Goal: Check status: Check status

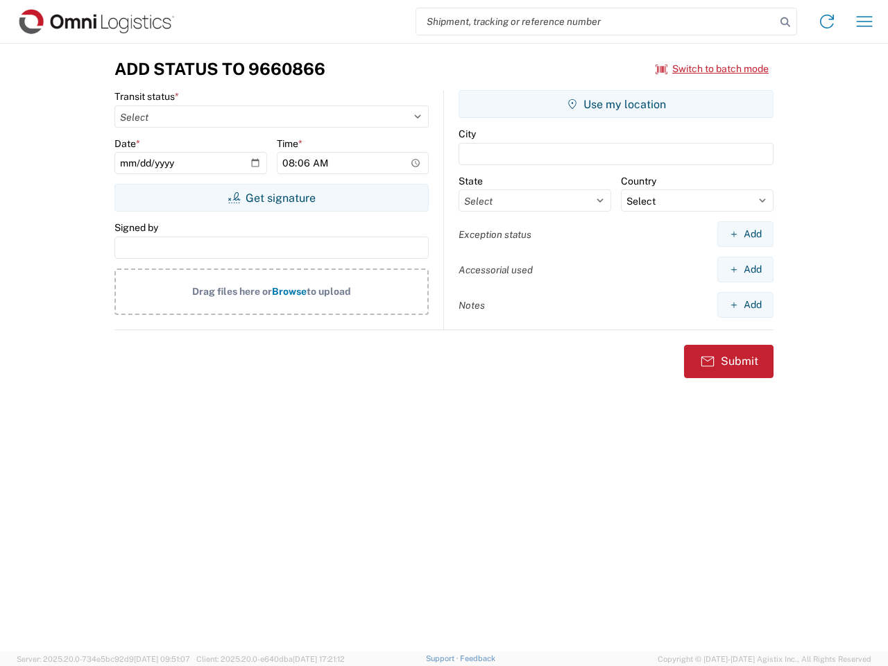
click at [596, 22] on input "search" at bounding box center [595, 21] width 359 height 26
click at [785, 22] on icon at bounding box center [785, 21] width 19 height 19
click at [827, 22] on icon at bounding box center [827, 21] width 22 height 22
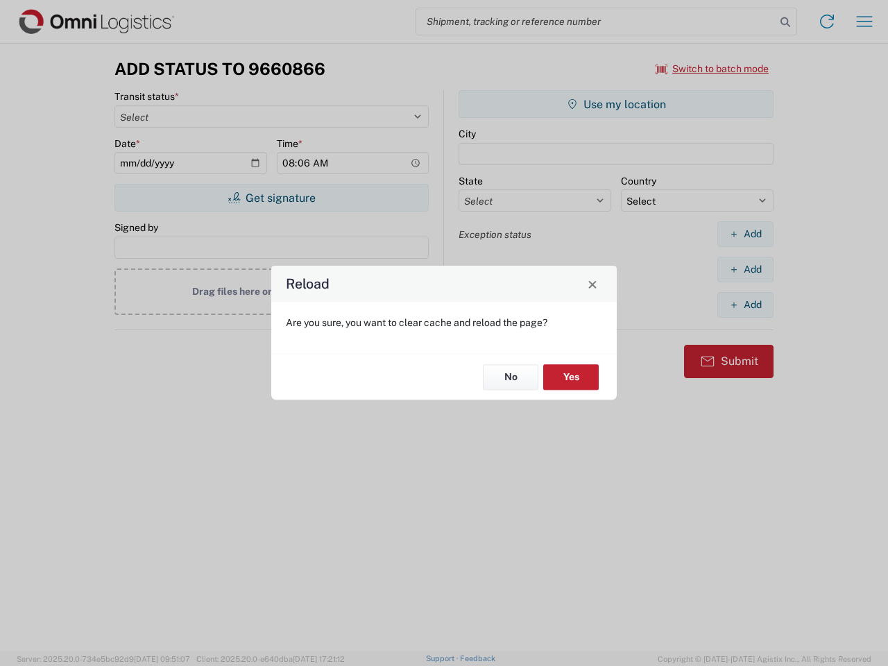
click at [865, 22] on div "Reload Are you sure, you want to clear cache and reload the page? No Yes" at bounding box center [444, 333] width 888 height 666
click at [713, 69] on div "Reload Are you sure, you want to clear cache and reload the page? No Yes" at bounding box center [444, 333] width 888 height 666
click at [271, 198] on div "Reload Are you sure, you want to clear cache and reload the page? No Yes" at bounding box center [444, 333] width 888 height 666
click at [616, 104] on div "Reload Are you sure, you want to clear cache and reload the page? No Yes" at bounding box center [444, 333] width 888 height 666
click at [745, 234] on div "Reload Are you sure, you want to clear cache and reload the page? No Yes" at bounding box center [444, 333] width 888 height 666
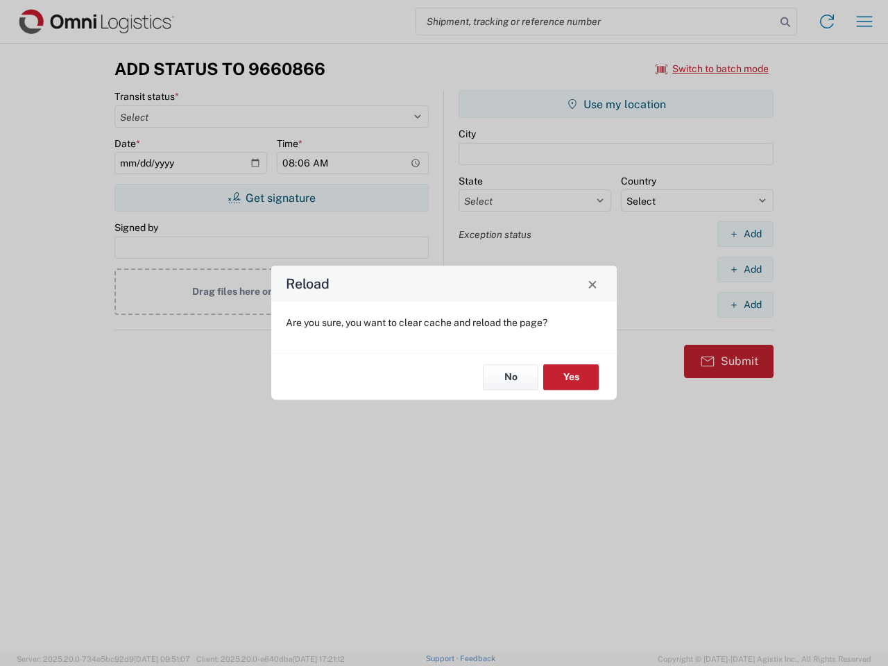
click at [745, 269] on div "Reload Are you sure, you want to clear cache and reload the page? No Yes" at bounding box center [444, 333] width 888 height 666
click at [745, 305] on div "Reload Are you sure, you want to clear cache and reload the page? No Yes" at bounding box center [444, 333] width 888 height 666
